Goal: Transaction & Acquisition: Purchase product/service

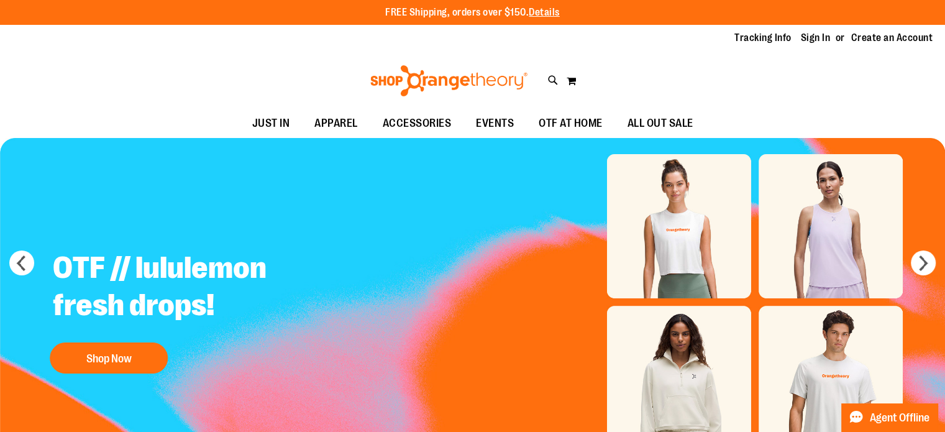
type input "**********"
click at [805, 40] on link "Sign In" at bounding box center [816, 38] width 30 height 14
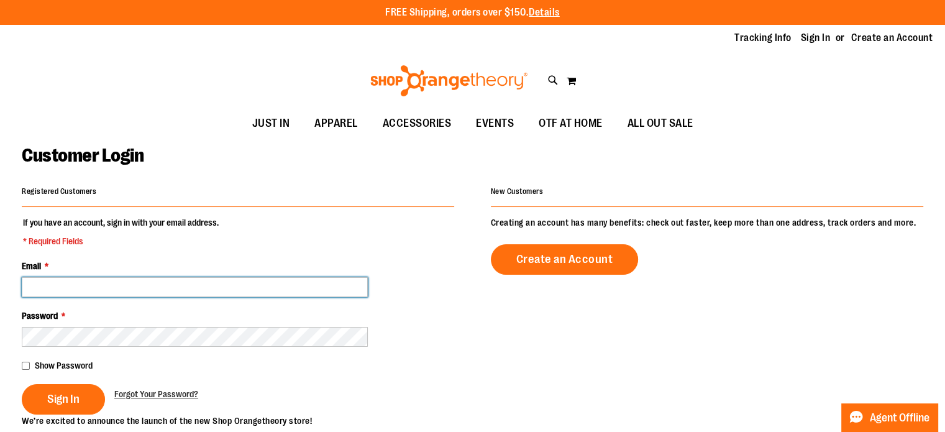
type input "**********"
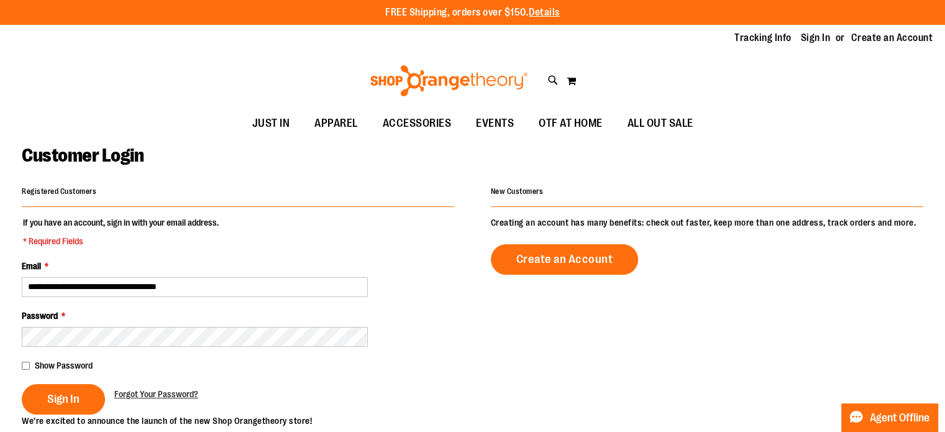
type input "**********"
click at [53, 396] on span "Sign In" at bounding box center [63, 399] width 32 height 14
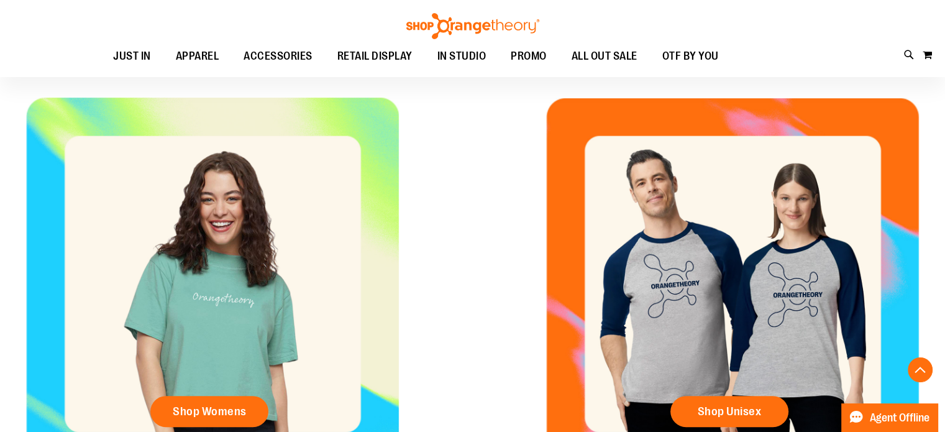
scroll to position [477, 0]
type input "**********"
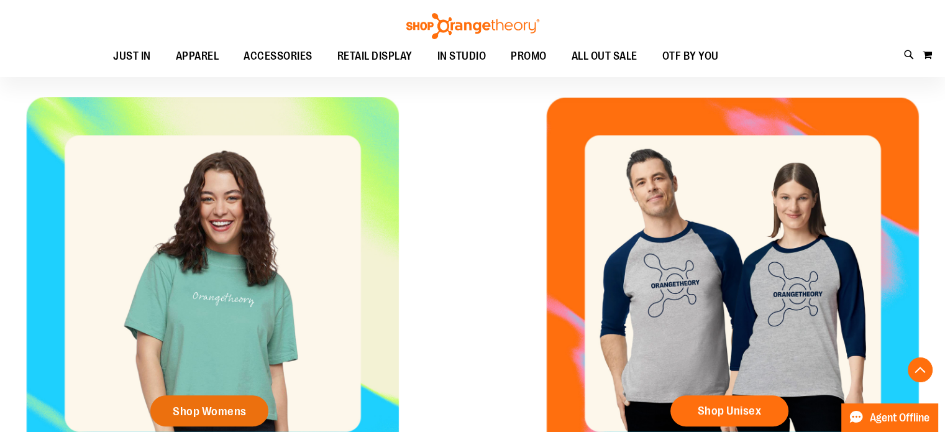
click at [209, 414] on span "Shop Womens" at bounding box center [210, 411] width 74 height 14
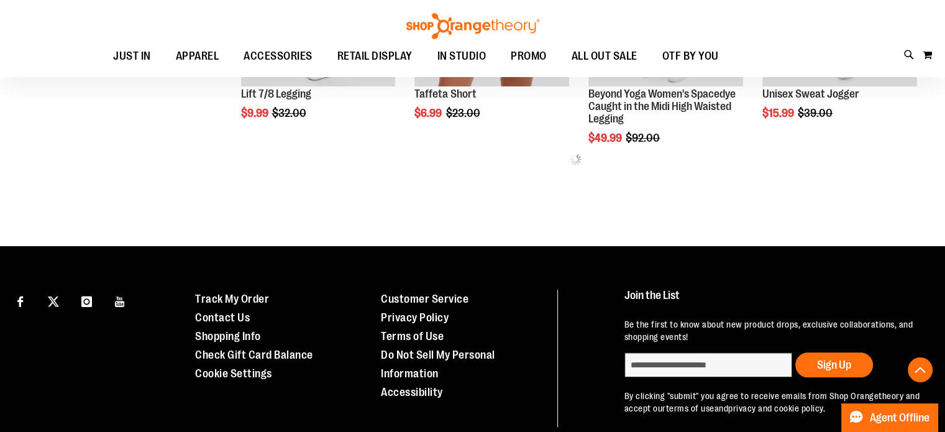
scroll to position [767, 0]
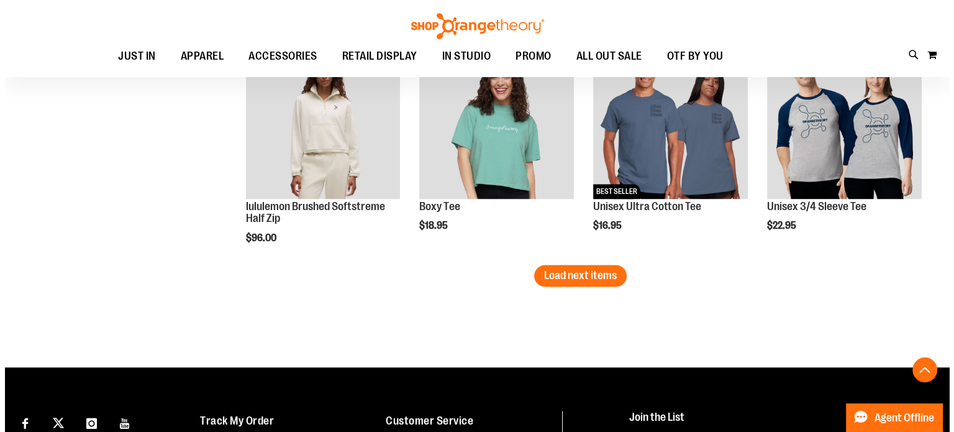
scroll to position [2018, 0]
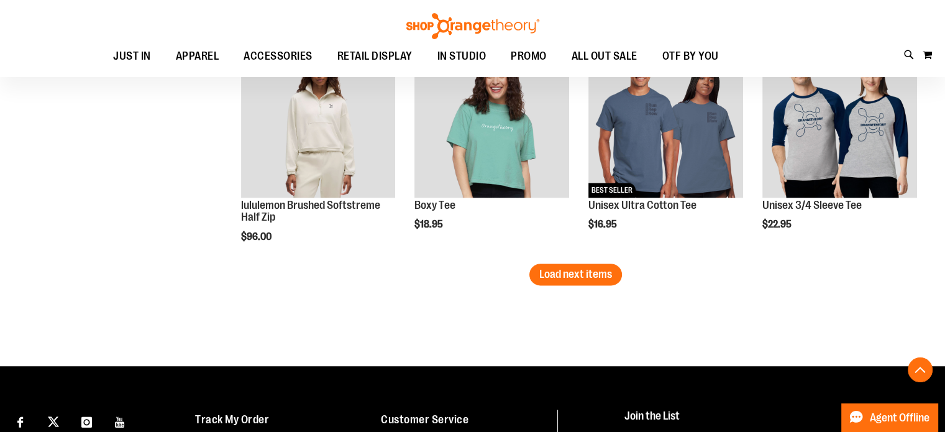
type input "**********"
click at [473, 380] on span "Quickview" at bounding box center [443, 396] width 59 height 32
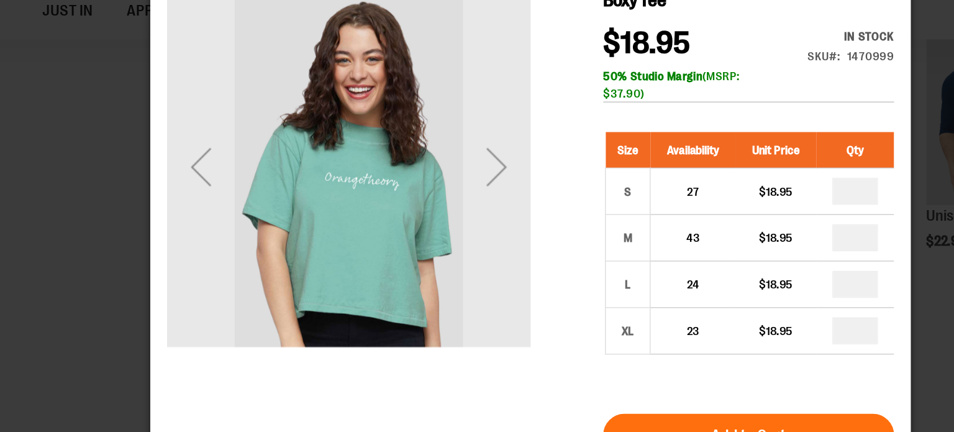
scroll to position [2017, 0]
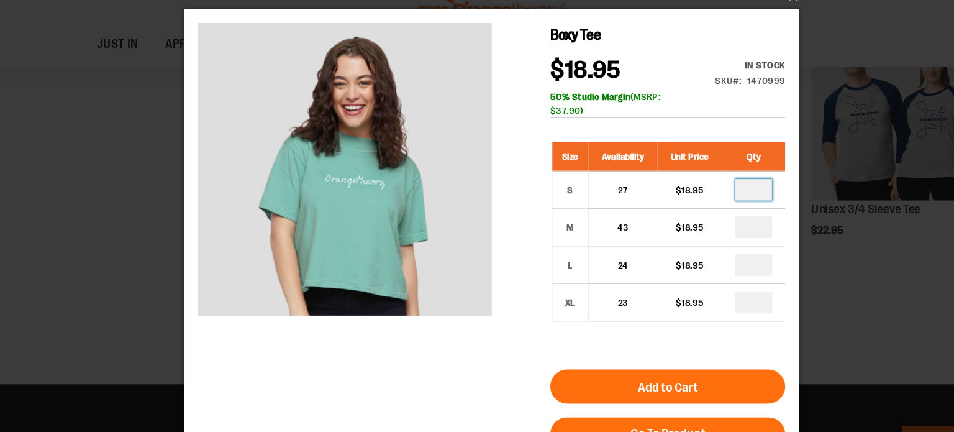
drag, startPoint x: 713, startPoint y: 175, endPoint x: 696, endPoint y: 178, distance: 17.0
click at [696, 178] on input "number" at bounding box center [702, 173] width 34 height 20
type input "*"
click at [708, 208] on input "number" at bounding box center [702, 207] width 34 height 20
type input "*"
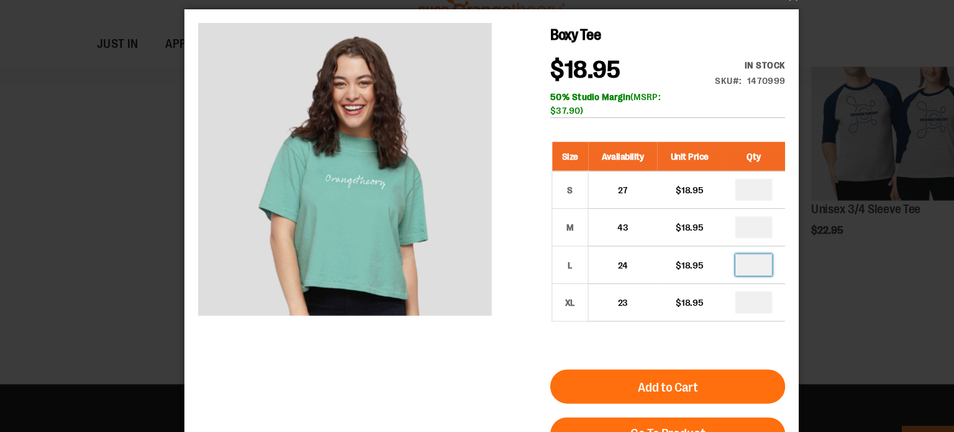
click at [707, 242] on input "number" at bounding box center [702, 241] width 34 height 20
type input "*"
click at [663, 348] on button "Add to Cart" at bounding box center [624, 351] width 214 height 31
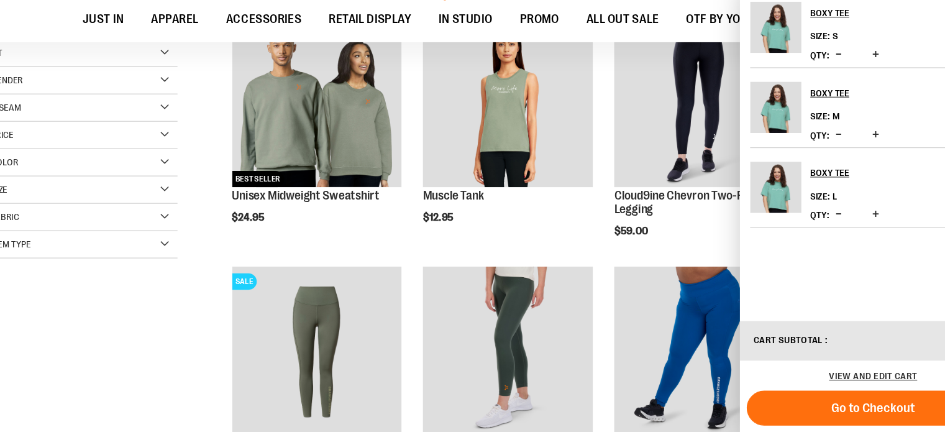
scroll to position [249, 0]
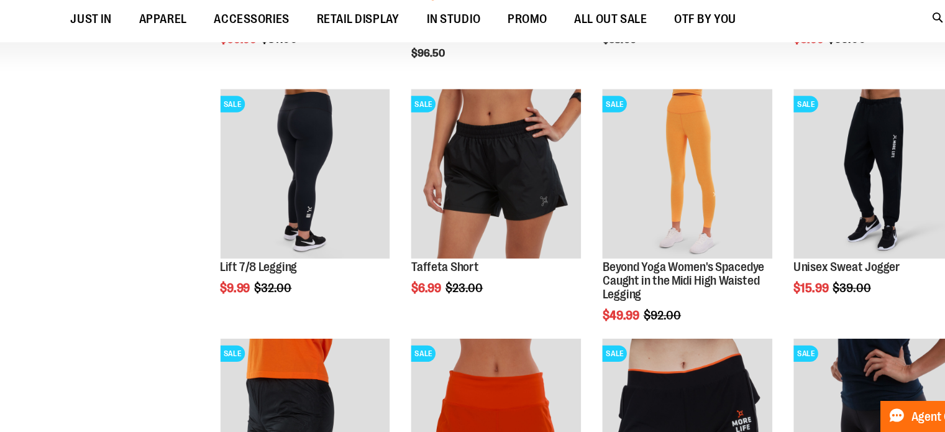
scroll to position [887, 0]
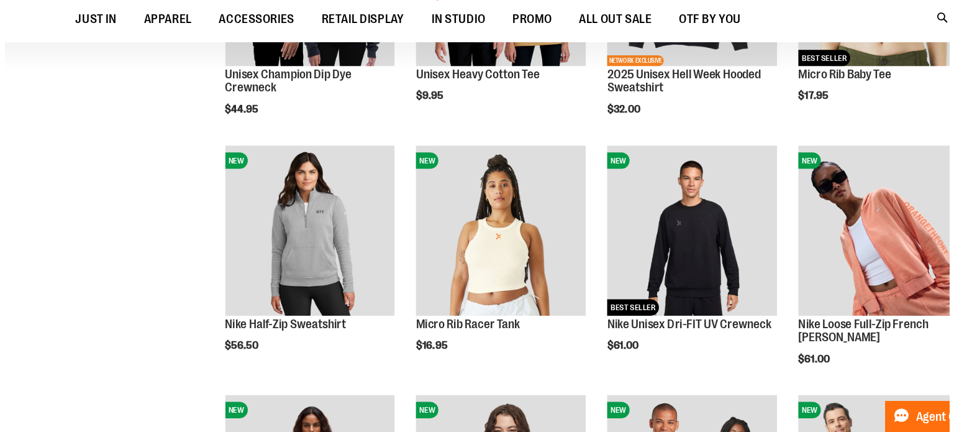
scroll to position [1665, 0]
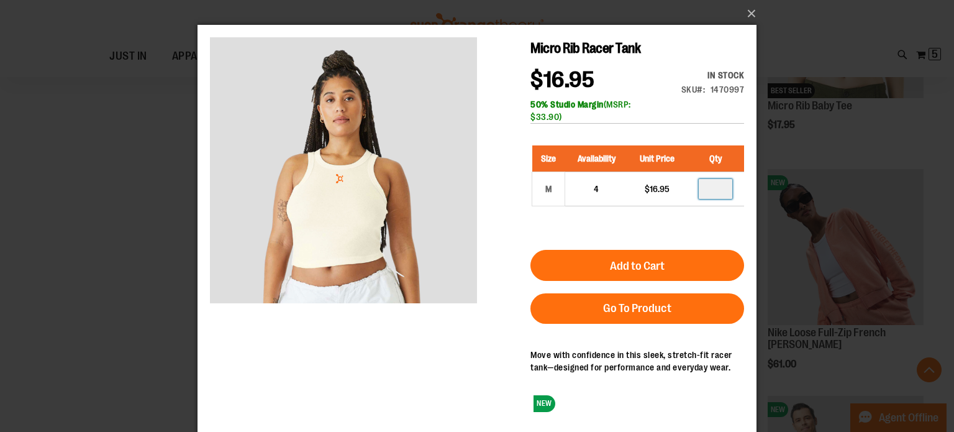
click at [718, 190] on input "number" at bounding box center [716, 189] width 34 height 20
type input "*"
click at [647, 264] on span "Add to Cart" at bounding box center [637, 266] width 55 height 14
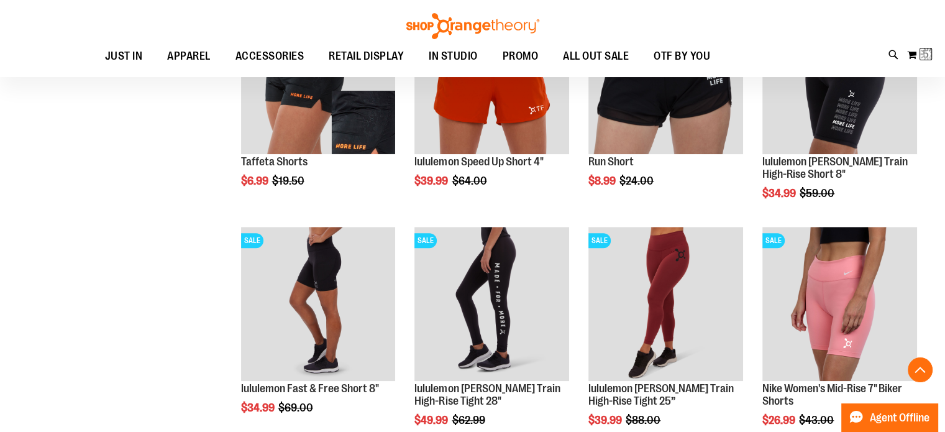
click at [751, 14] on div "Toggle Nav Search Popular Suggestions Advanced Search" at bounding box center [472, 38] width 945 height 77
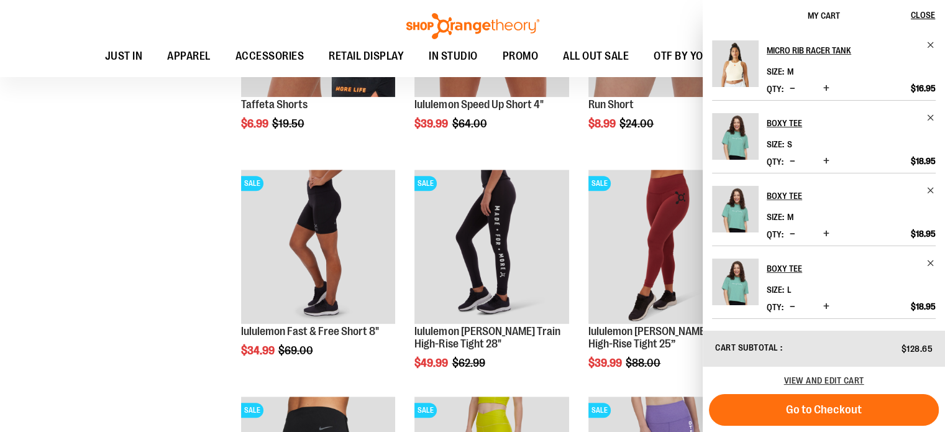
scroll to position [987, 0]
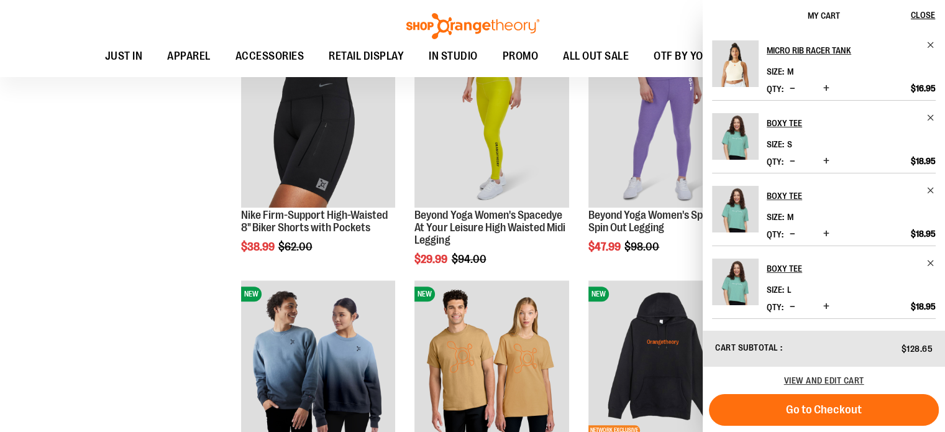
scroll to position [1336, 0]
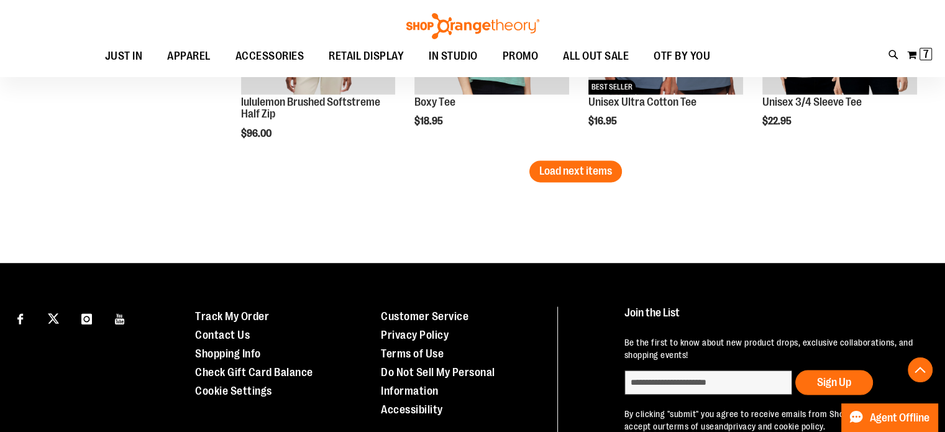
scroll to position [2208, 0]
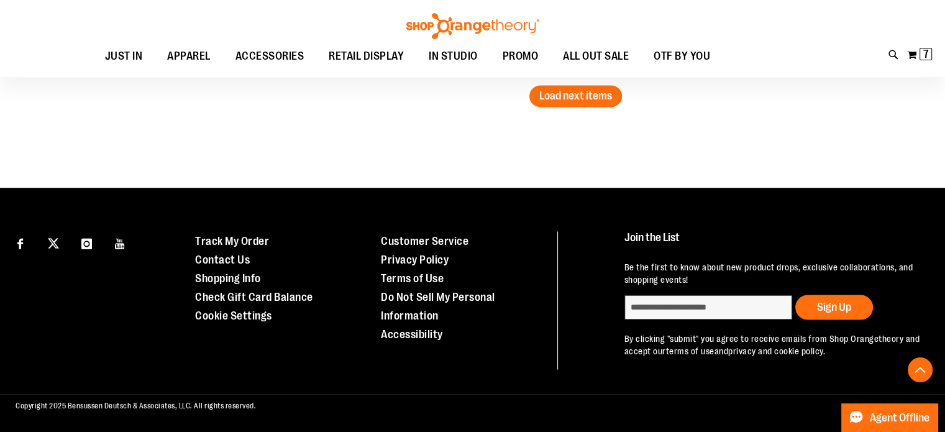
click at [577, 89] on span "Load next items" at bounding box center [575, 95] width 73 height 12
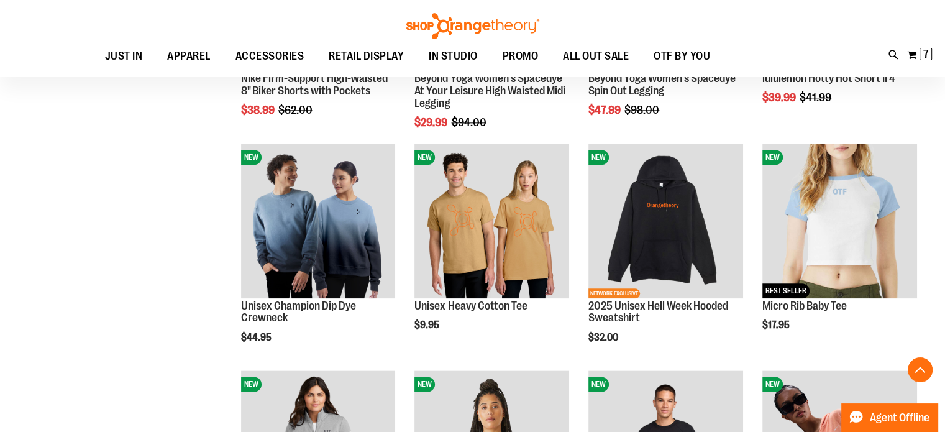
scroll to position [1582, 0]
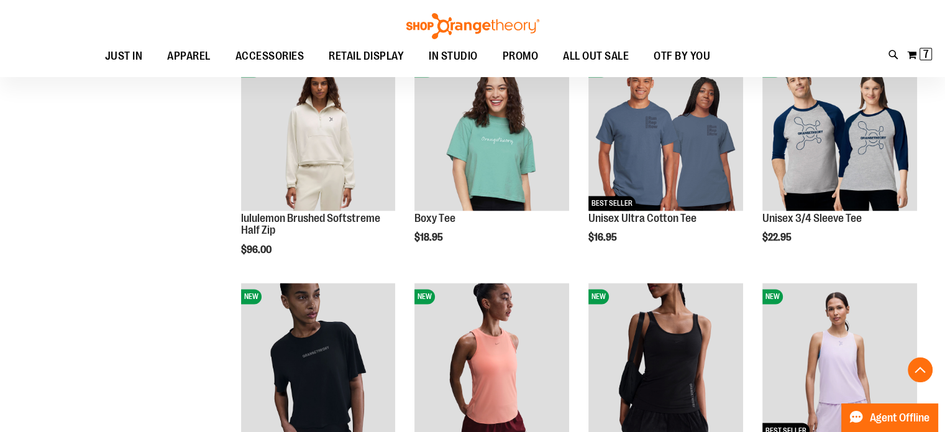
scroll to position [2142, 0]
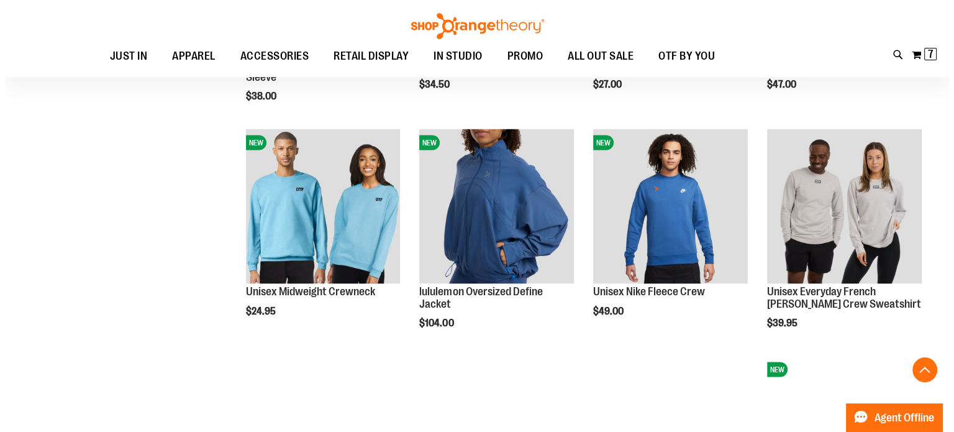
scroll to position [2386, 0]
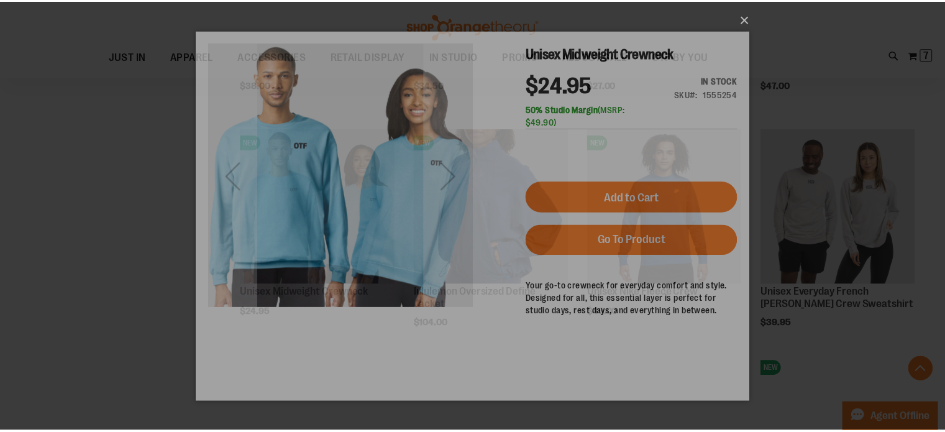
scroll to position [0, 0]
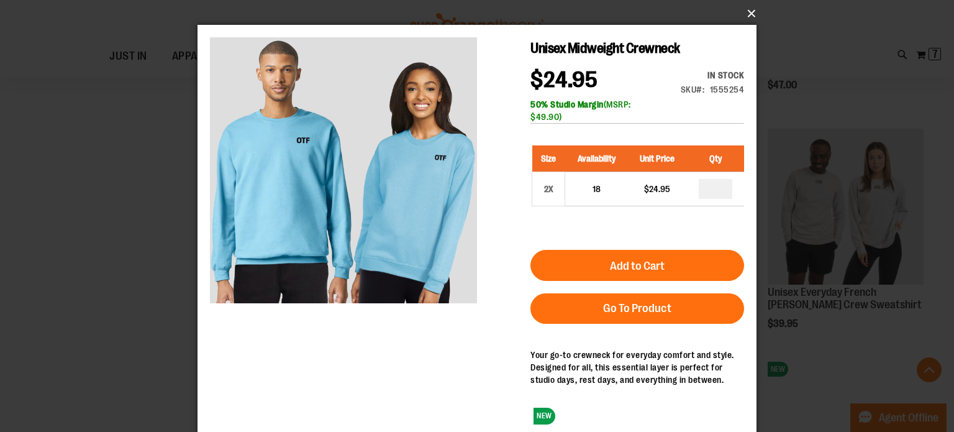
click at [754, 14] on button "×" at bounding box center [480, 13] width 559 height 27
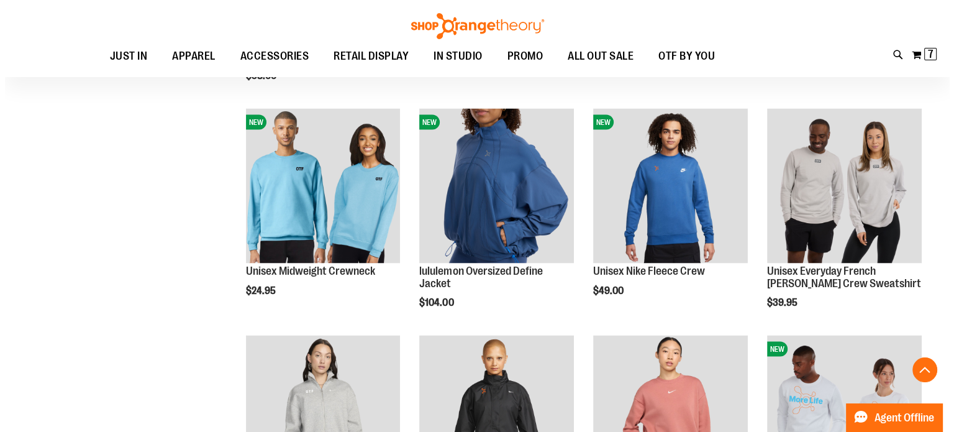
scroll to position [2405, 0]
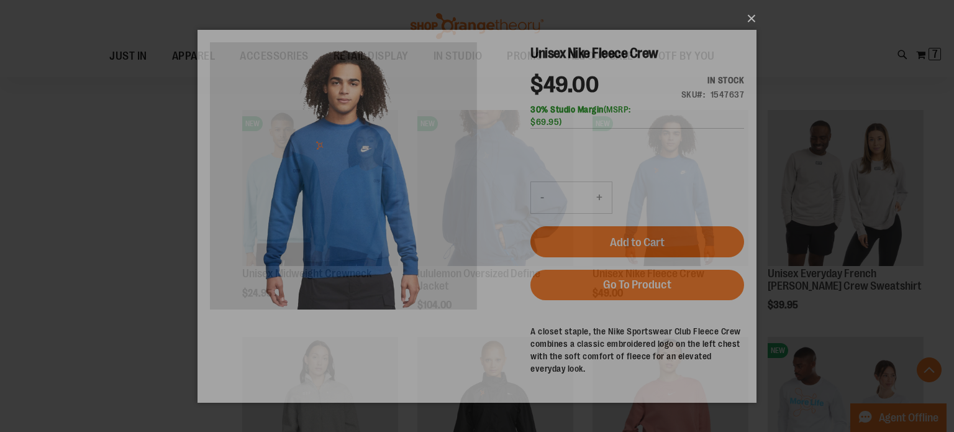
scroll to position [0, 0]
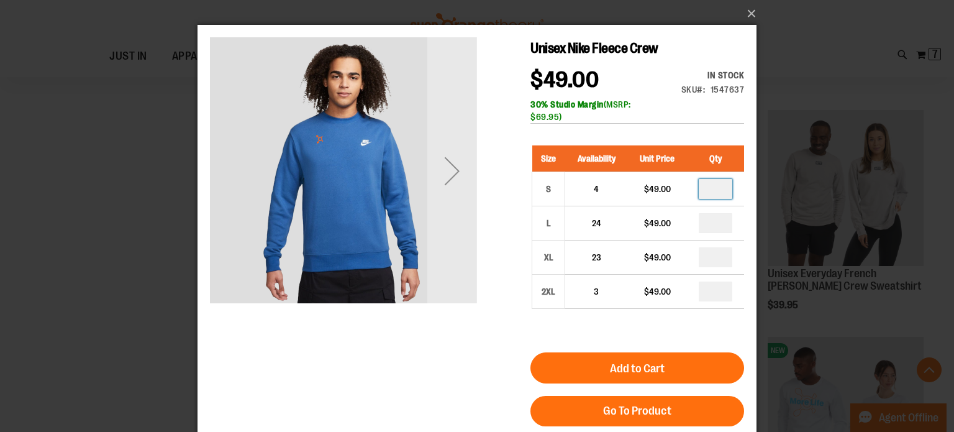
drag, startPoint x: 726, startPoint y: 195, endPoint x: 710, endPoint y: 196, distance: 16.8
click at [710, 196] on input "number" at bounding box center [716, 189] width 34 height 20
type input "*"
click at [727, 231] on input "number" at bounding box center [716, 223] width 34 height 20
type input "*"
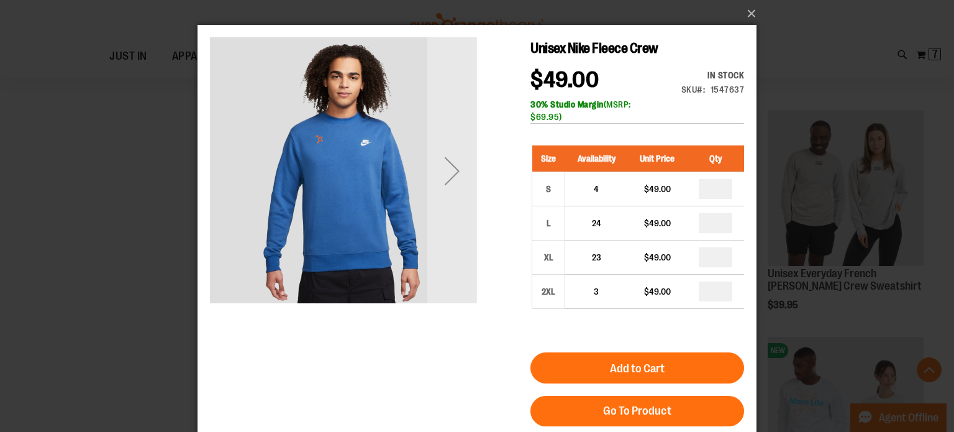
click at [678, 370] on button "Add to Cart" at bounding box center [638, 367] width 214 height 31
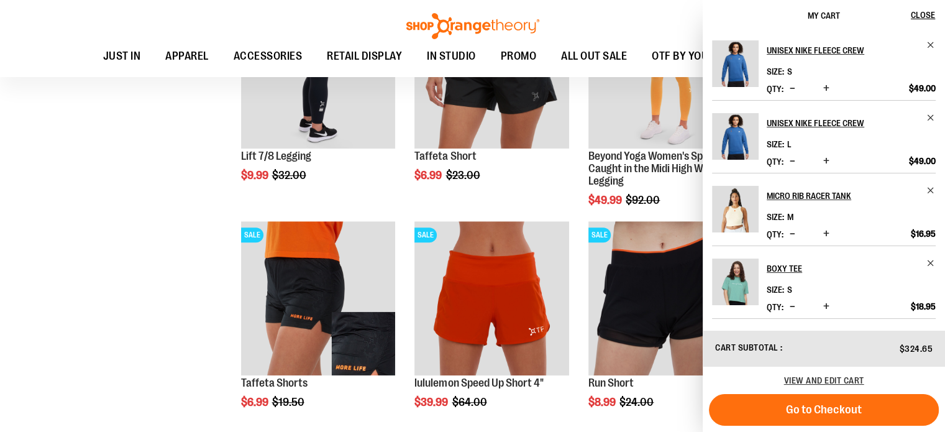
scroll to position [989, 0]
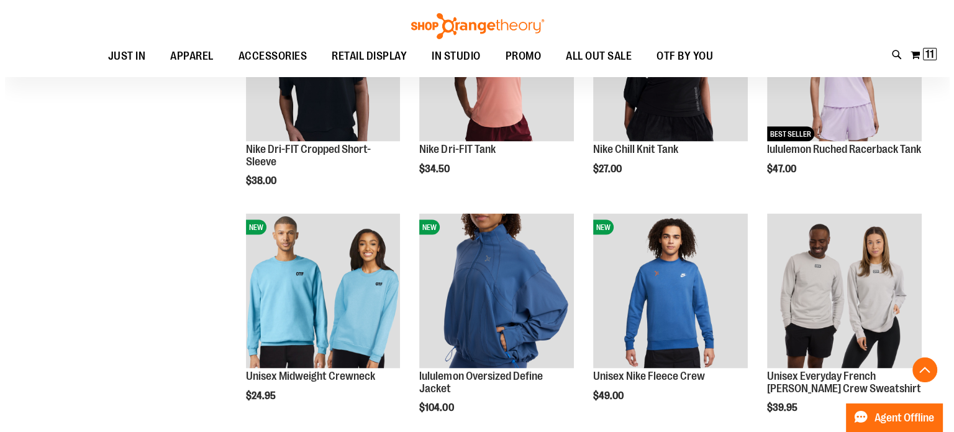
scroll to position [2180, 0]
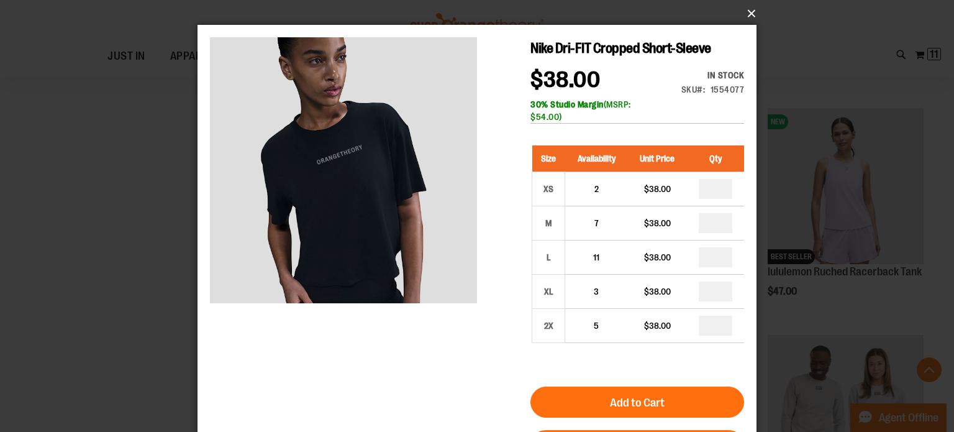
click at [747, 19] on button "×" at bounding box center [480, 13] width 559 height 27
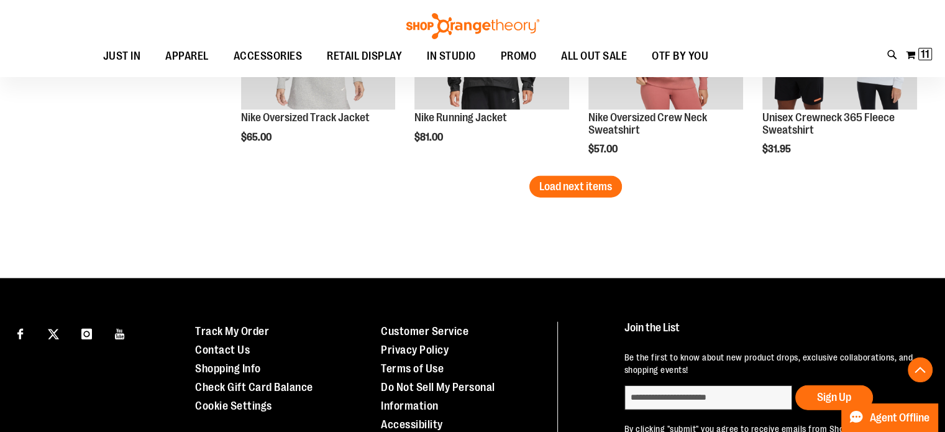
scroll to position [2620, 0]
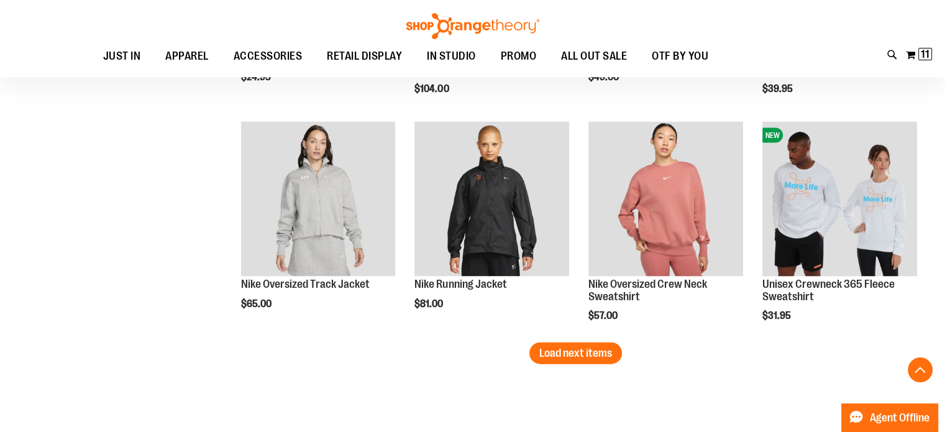
click at [551, 345] on button "Load next items" at bounding box center [575, 353] width 93 height 22
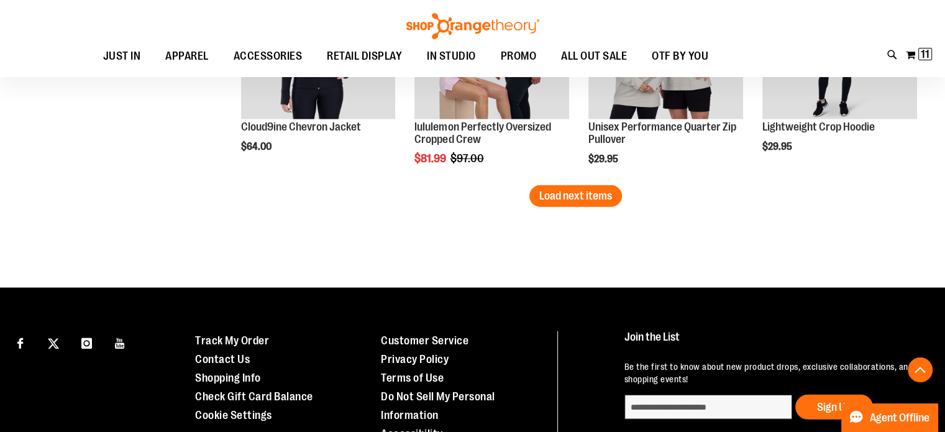
scroll to position [3456, 0]
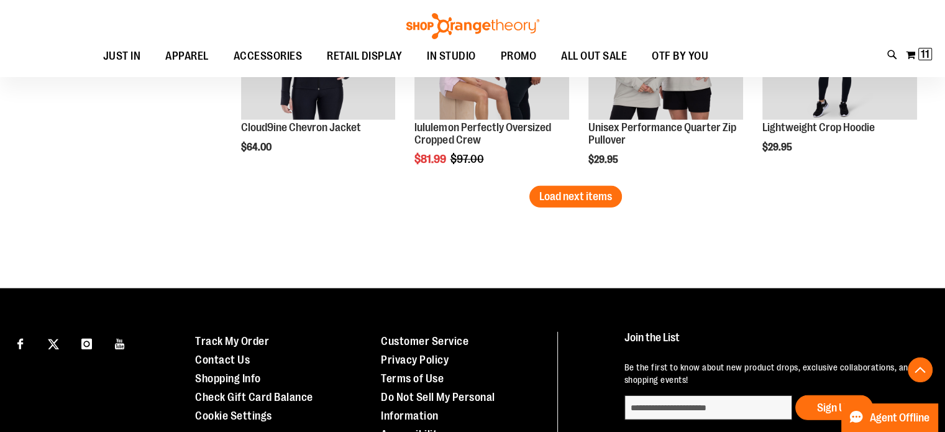
click at [555, 193] on span "Load next items" at bounding box center [575, 196] width 73 height 12
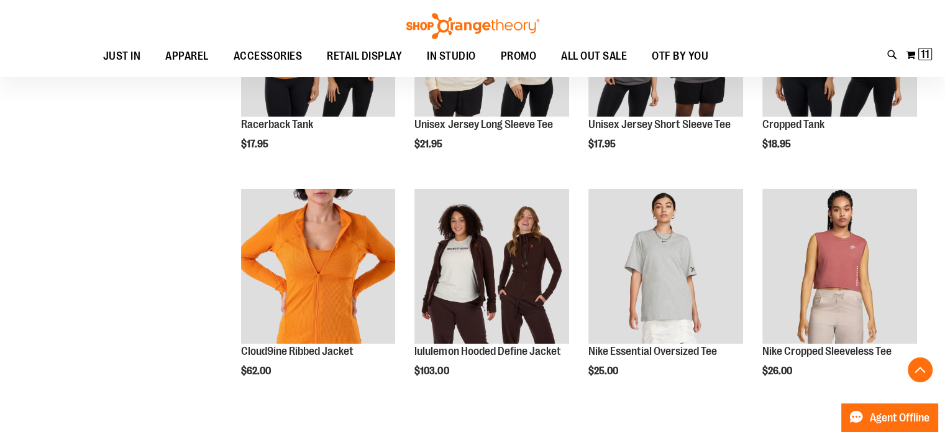
scroll to position [3916, 0]
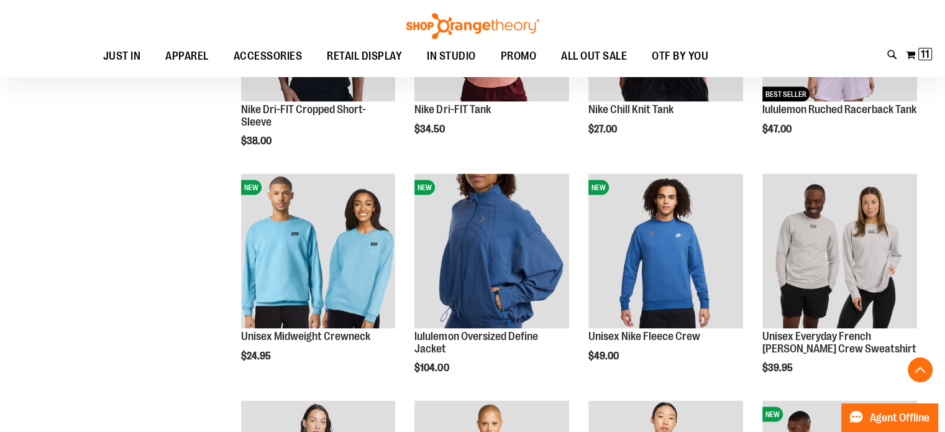
scroll to position [2341, 0]
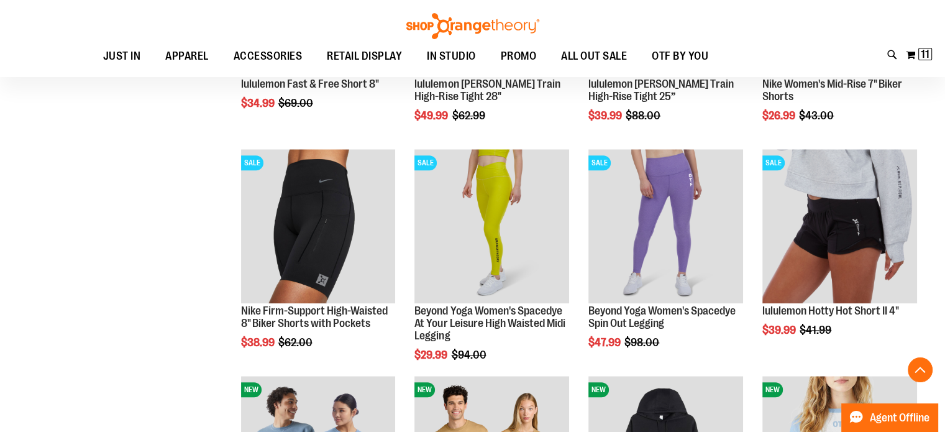
scroll to position [1230, 0]
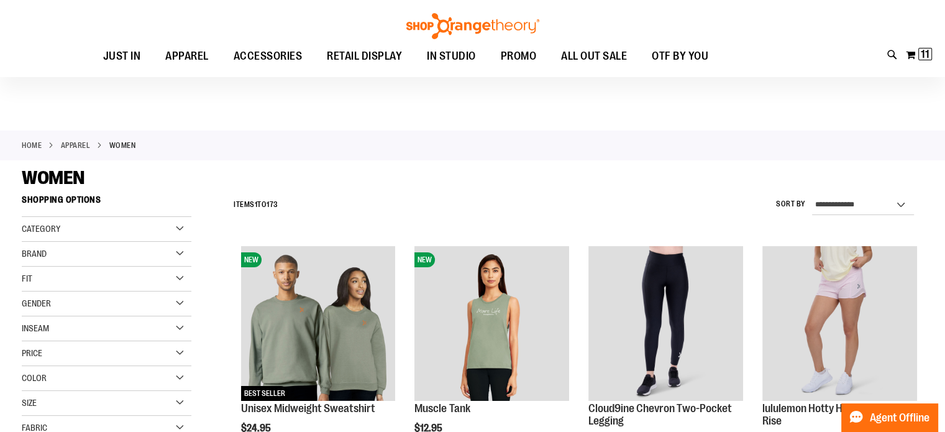
scroll to position [72, 0]
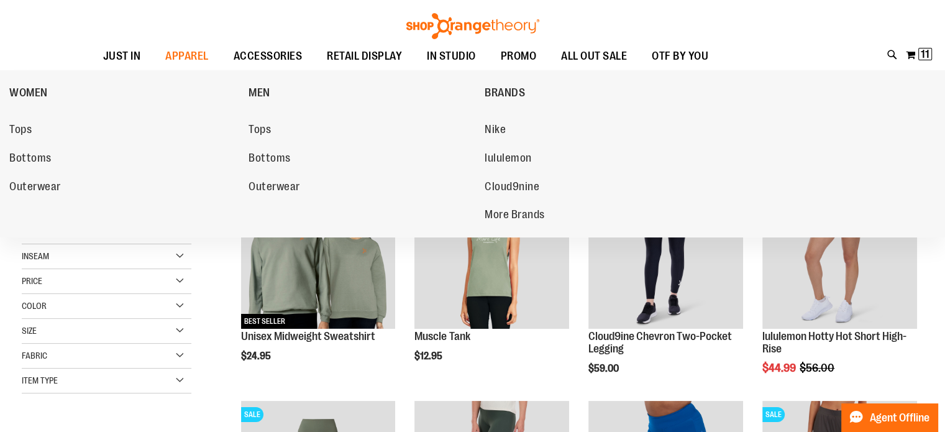
click at [57, 180] on span "Outerwear" at bounding box center [35, 188] width 52 height 16
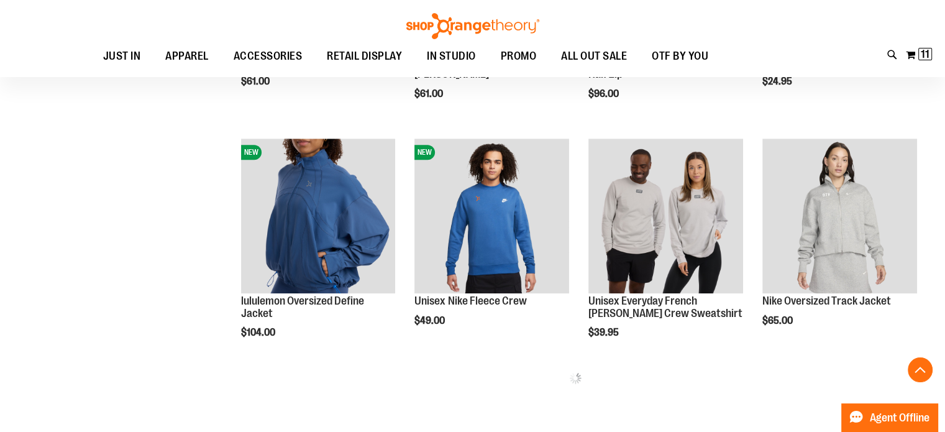
scroll to position [375, 0]
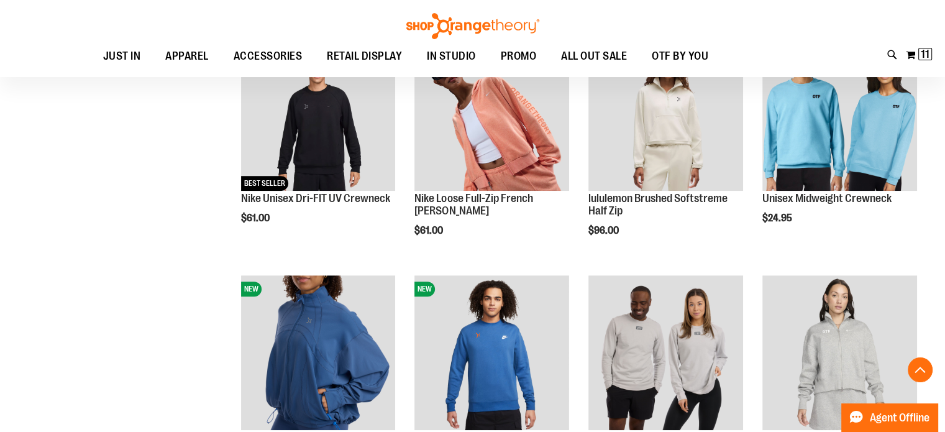
scroll to position [432, 0]
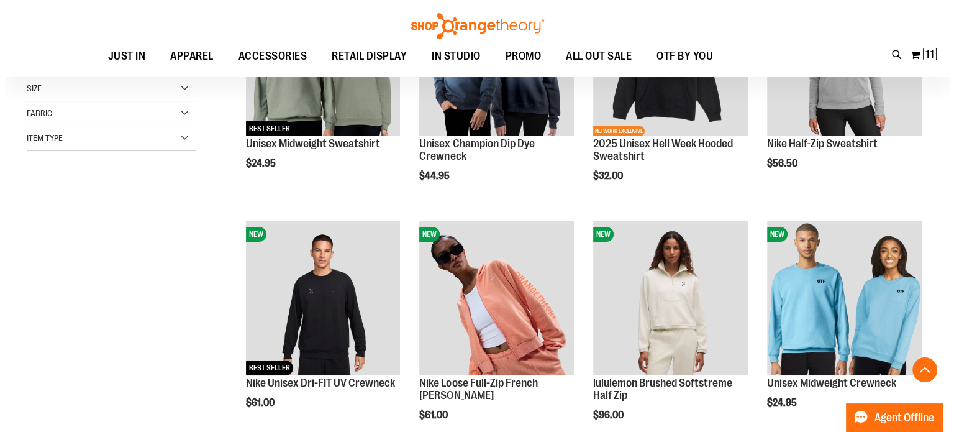
scroll to position [239, 0]
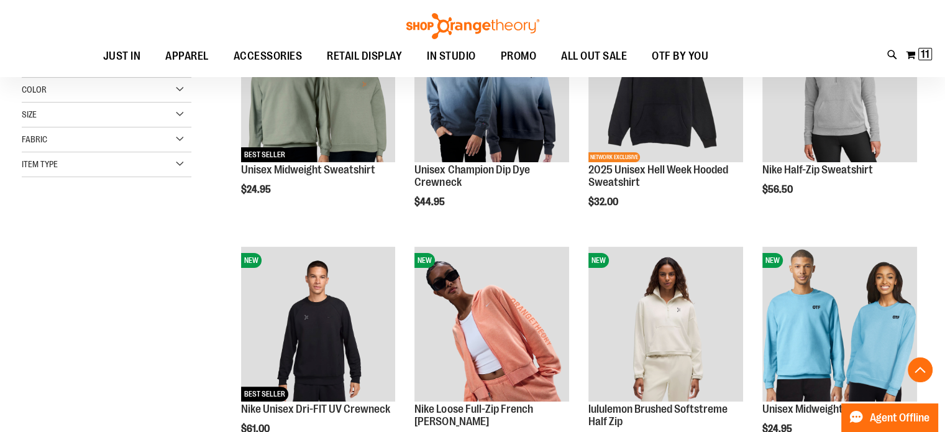
type input "**********"
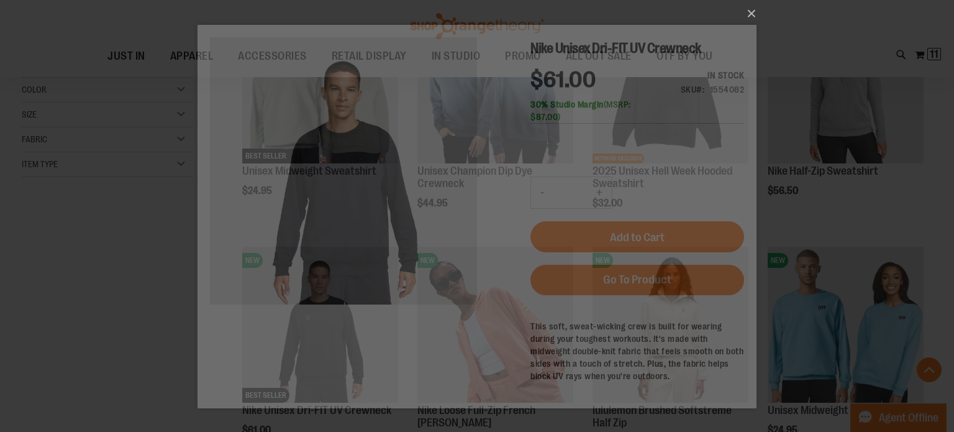
scroll to position [0, 0]
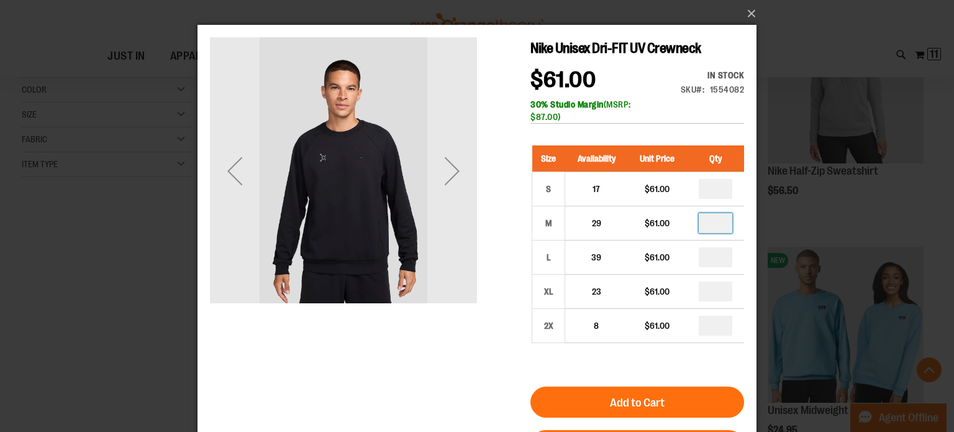
drag, startPoint x: 724, startPoint y: 226, endPoint x: 695, endPoint y: 232, distance: 30.0
click at [695, 232] on td at bounding box center [715, 223] width 57 height 34
type input "*"
click at [722, 190] on input "number" at bounding box center [716, 189] width 34 height 20
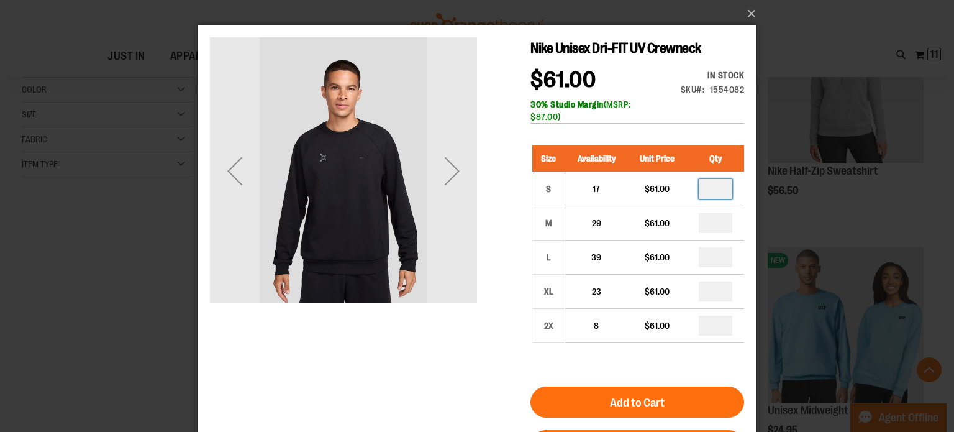
type input "*"
click at [632, 398] on span "Add to Cart" at bounding box center [637, 403] width 55 height 14
click at [751, 12] on button "×" at bounding box center [480, 13] width 559 height 27
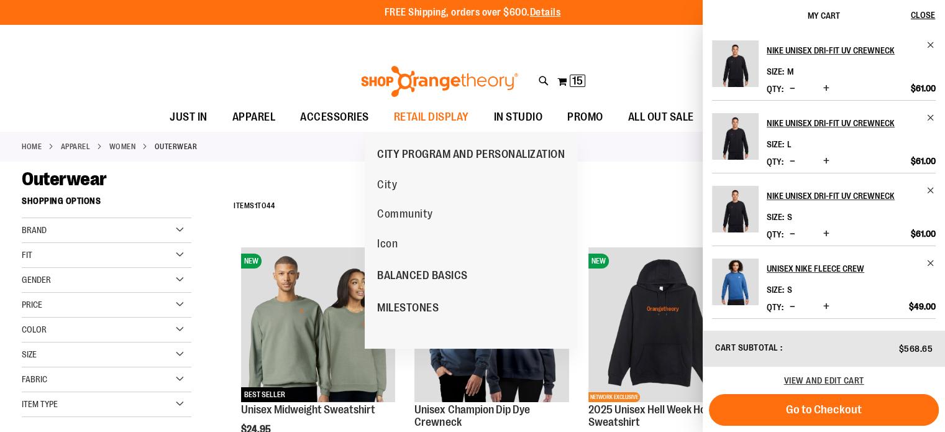
click at [403, 181] on link "City" at bounding box center [387, 185] width 32 height 30
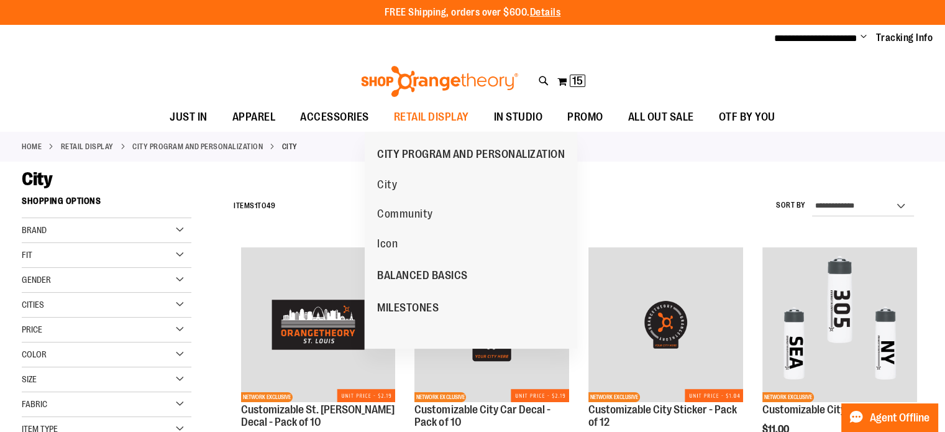
type input "**********"
click at [403, 152] on span "CITY PROGRAM AND PERSONALIZATION" at bounding box center [471, 156] width 188 height 16
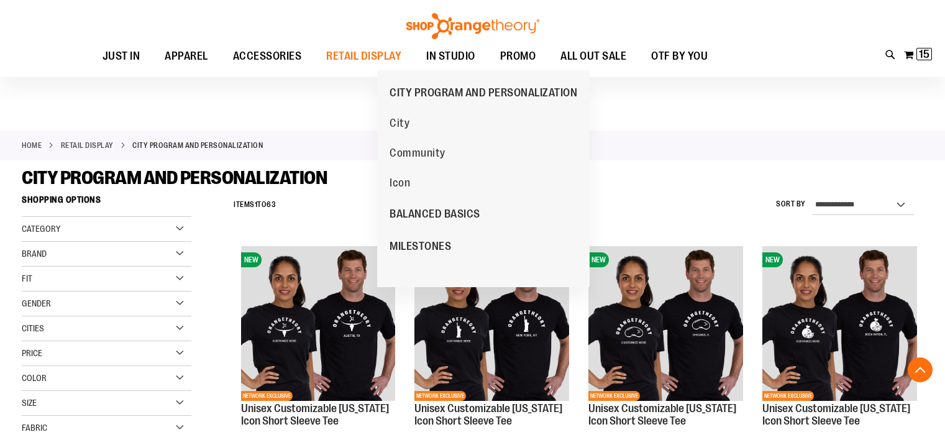
scroll to position [516, 0]
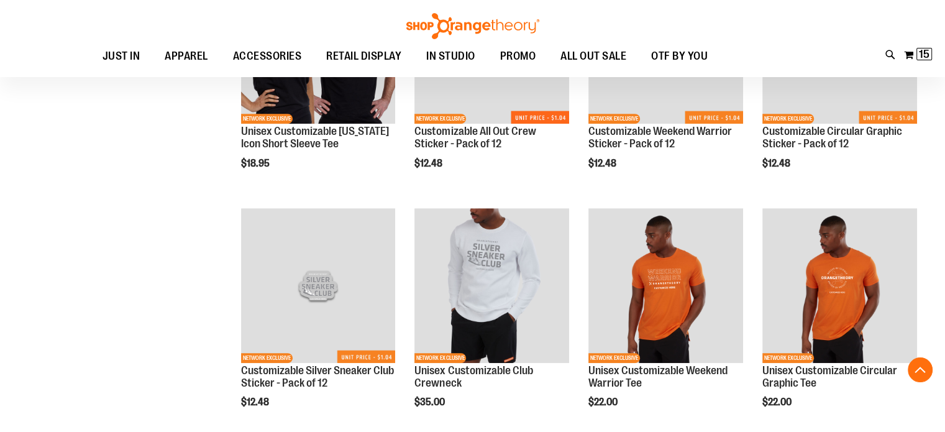
type input "**********"
click at [121, 273] on div "**********" at bounding box center [473, 101] width 902 height 856
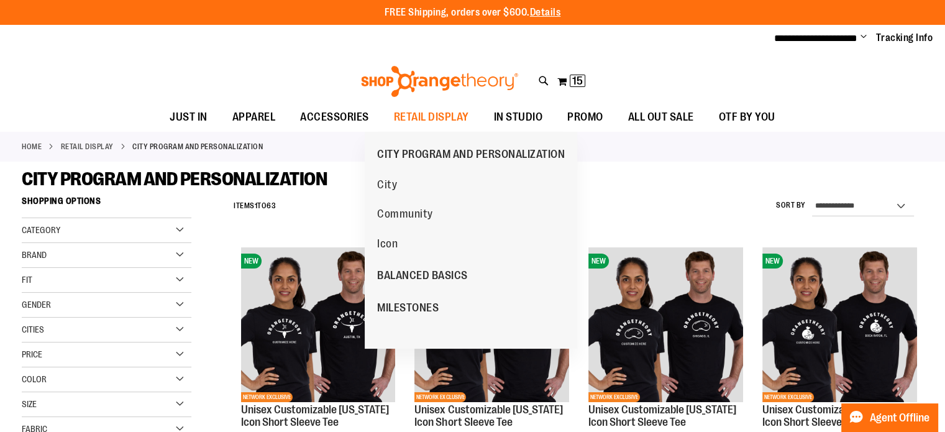
click at [390, 183] on span "City" at bounding box center [387, 186] width 20 height 16
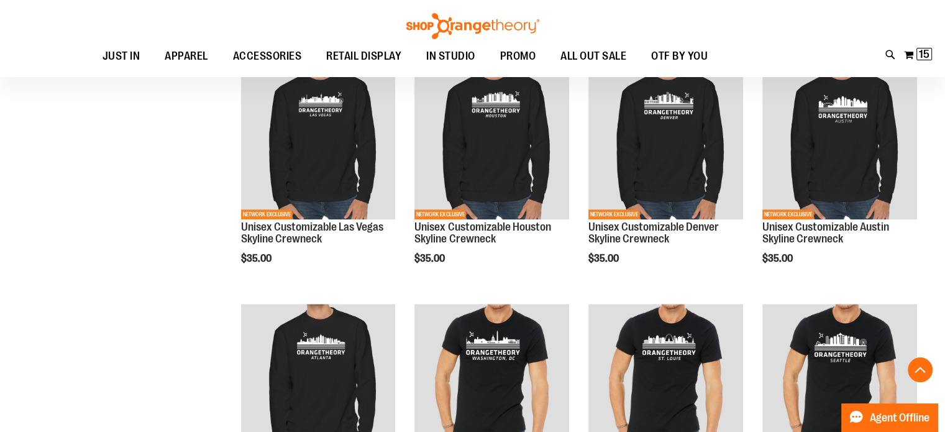
scroll to position [1131, 0]
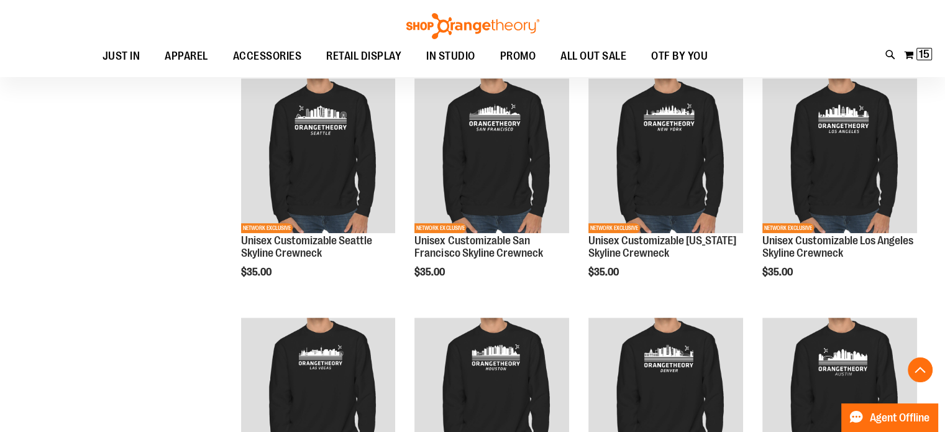
scroll to position [884, 0]
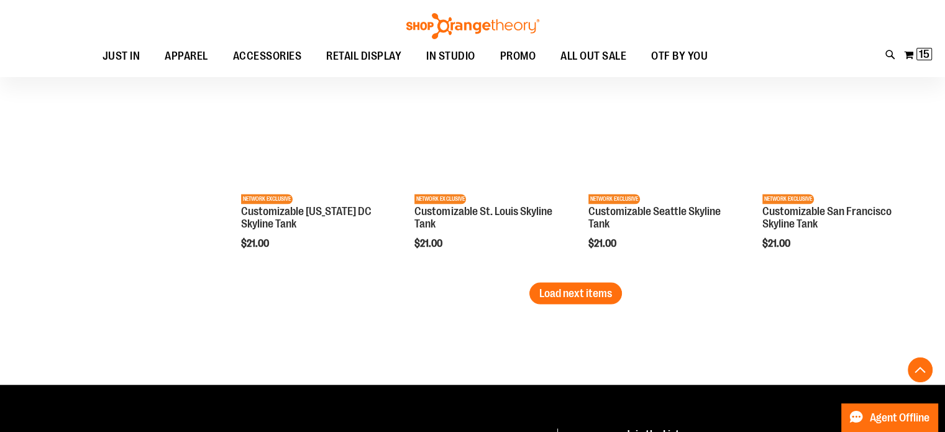
scroll to position [2108, 0]
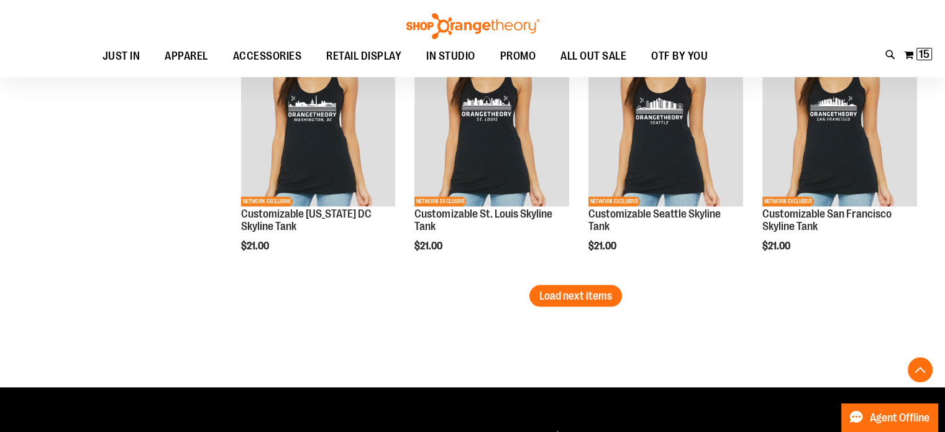
type input "**********"
click at [546, 296] on span "Load next items" at bounding box center [575, 295] width 73 height 12
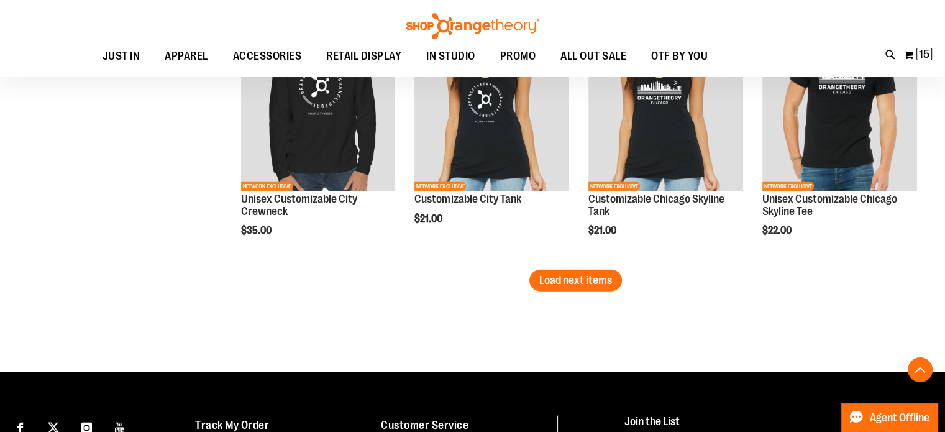
scroll to position [2754, 0]
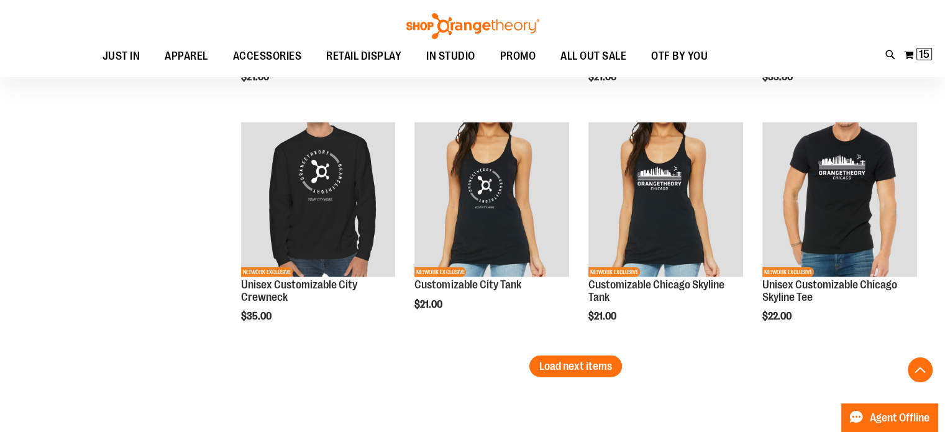
click at [331, 204] on img "product" at bounding box center [318, 199] width 155 height 155
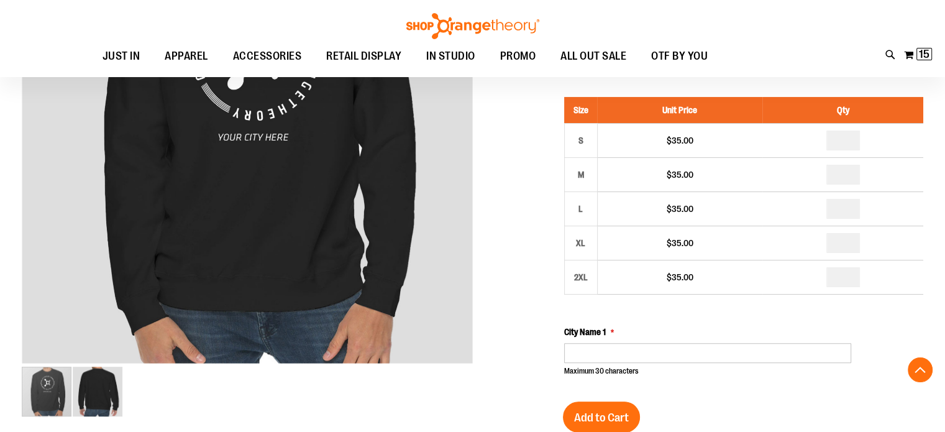
scroll to position [258, 0]
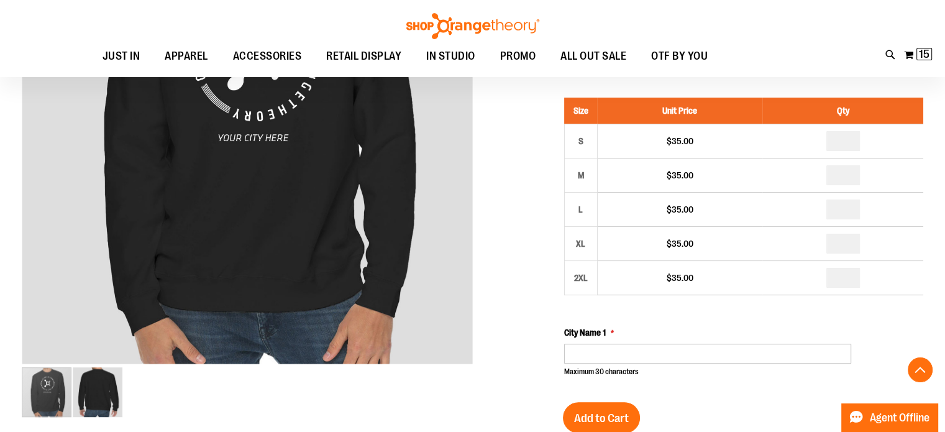
type input "**********"
drag, startPoint x: 852, startPoint y: 137, endPoint x: 823, endPoint y: 147, distance: 31.4
click at [823, 147] on td at bounding box center [842, 141] width 161 height 34
type input "*"
click at [849, 173] on input "number" at bounding box center [843, 175] width 34 height 20
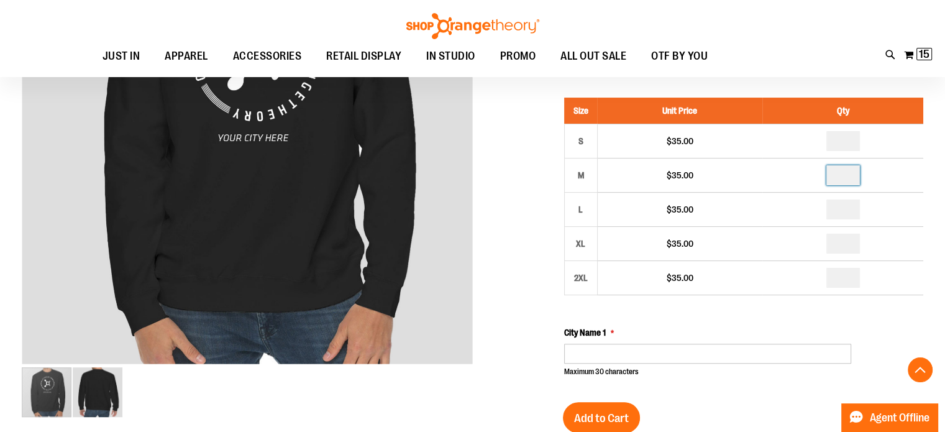
type input "*"
click at [850, 206] on input "number" at bounding box center [843, 209] width 34 height 20
type input "*"
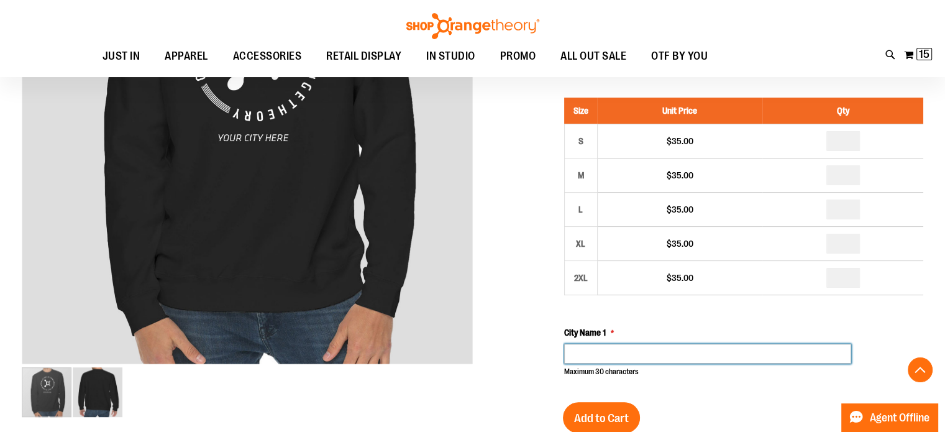
click at [671, 350] on input "City Name 1" at bounding box center [708, 354] width 288 height 20
type input "*****"
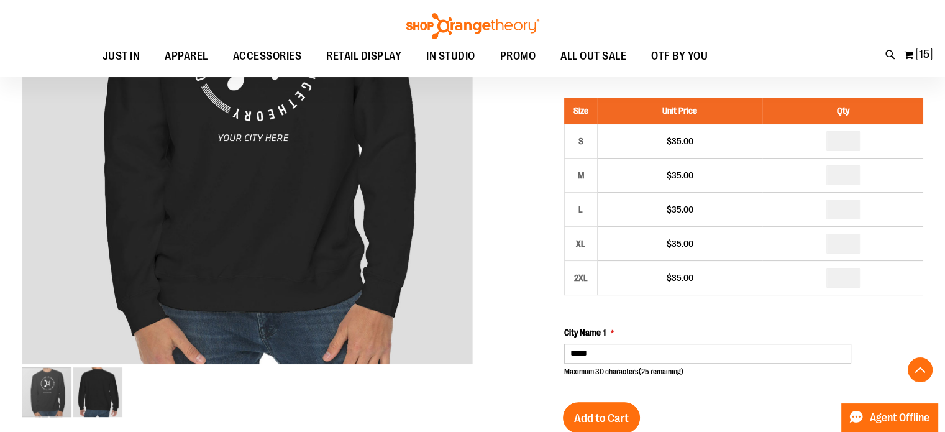
click at [594, 417] on span "Add to Cart" at bounding box center [601, 418] width 55 height 14
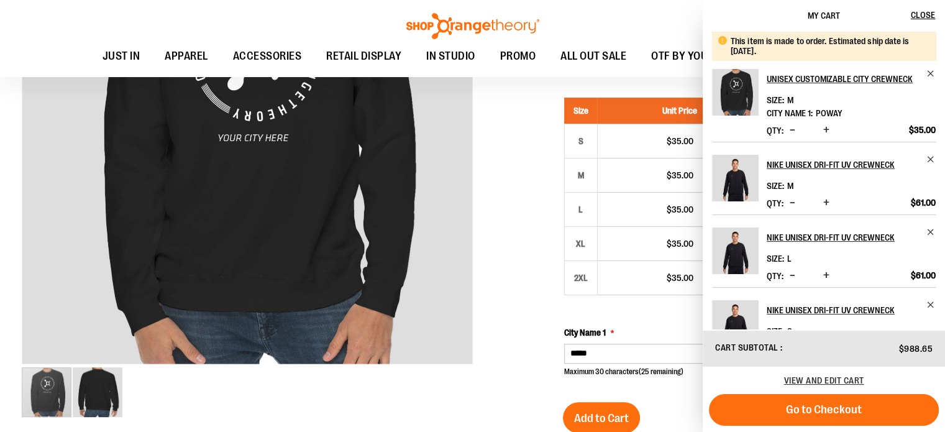
scroll to position [258, 0]
click at [930, 13] on span "Close" at bounding box center [923, 15] width 24 height 10
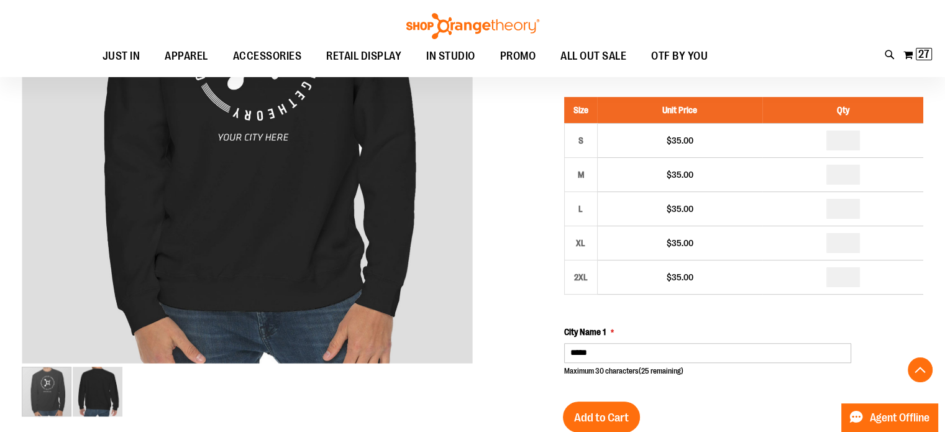
click at [920, 57] on span "27" at bounding box center [923, 54] width 11 height 12
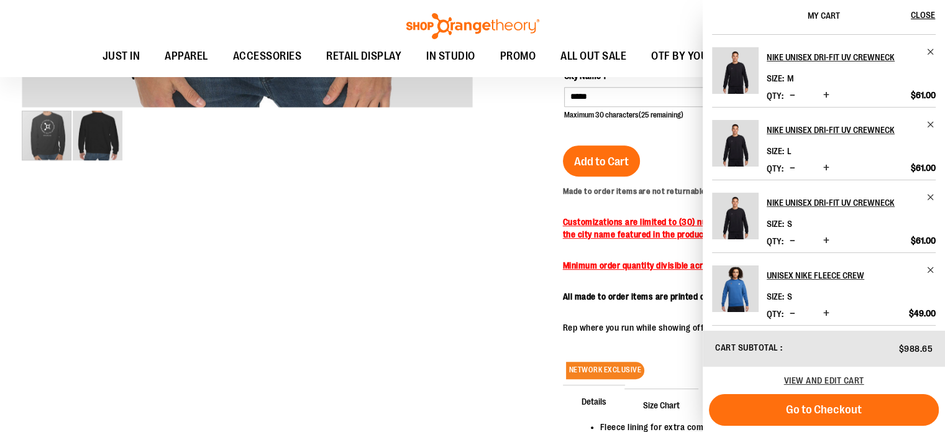
scroll to position [0, 0]
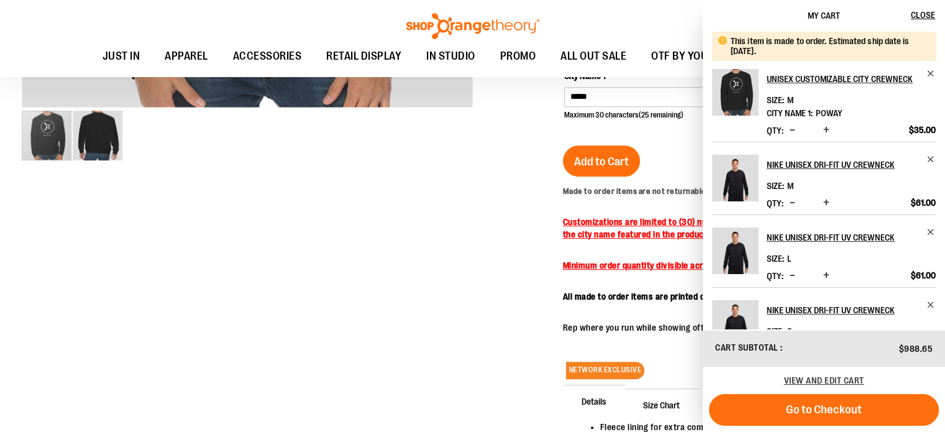
click at [382, 248] on div at bounding box center [473, 114] width 902 height 911
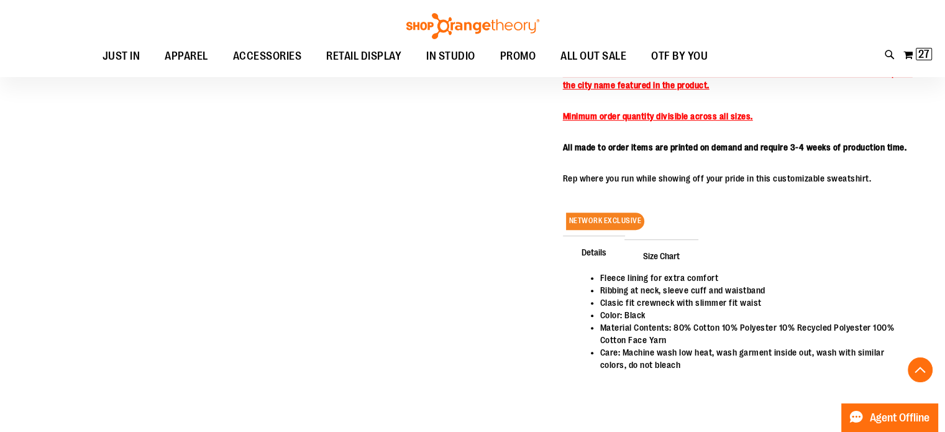
scroll to position [664, 0]
click at [908, 56] on button "My Cart 27 27 items" at bounding box center [918, 55] width 30 height 20
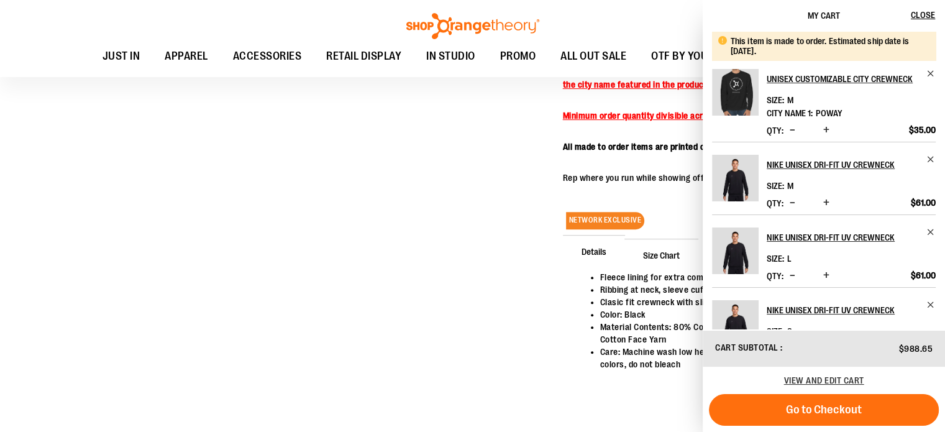
click at [815, 382] on span "View and edit cart" at bounding box center [824, 380] width 80 height 10
click at [800, 381] on span "View and edit cart" at bounding box center [824, 380] width 80 height 10
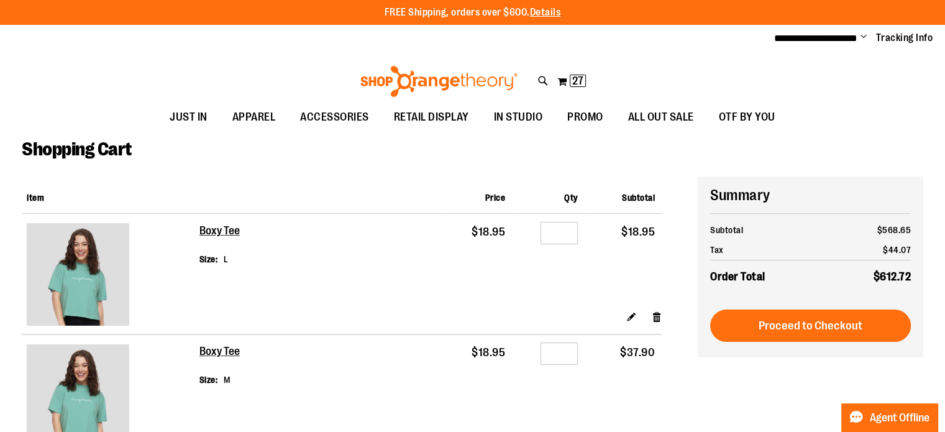
type input "**********"
click at [313, 153] on div "Shopping Cart" at bounding box center [473, 157] width 902 height 39
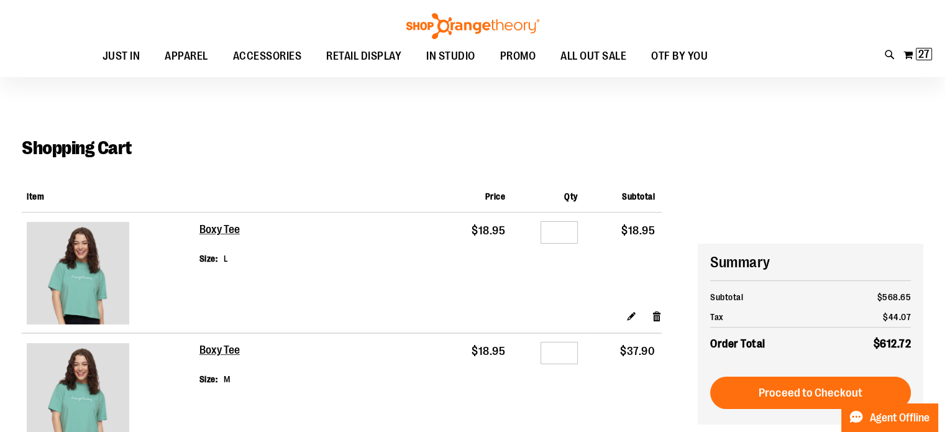
scroll to position [180, 0]
